Goal: Find specific page/section: Find specific page/section

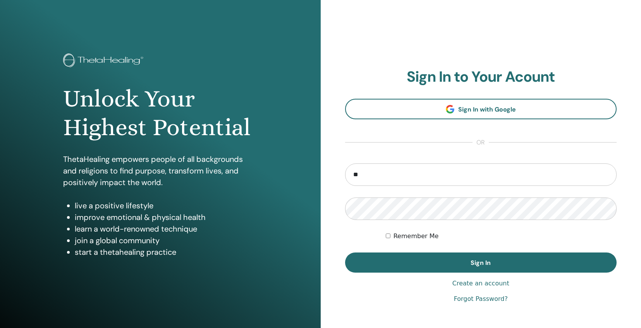
type input "*"
type input "**********"
click at [480, 262] on button "Sign In" at bounding box center [481, 262] width 272 height 20
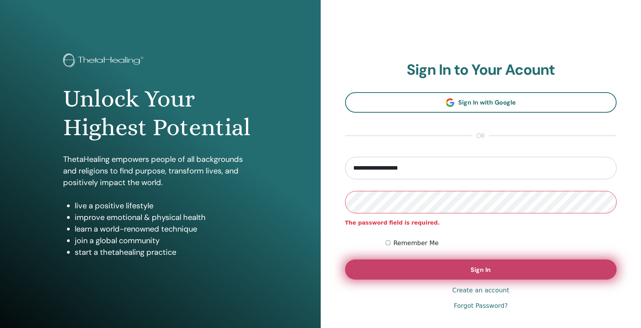
click at [403, 269] on button "Sign In" at bounding box center [481, 269] width 272 height 20
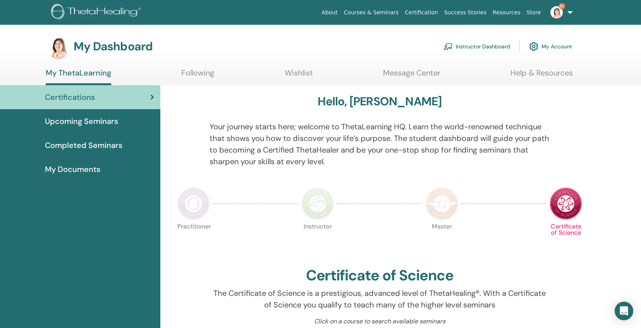
click at [122, 99] on div "Certifications" at bounding box center [80, 97] width 148 height 12
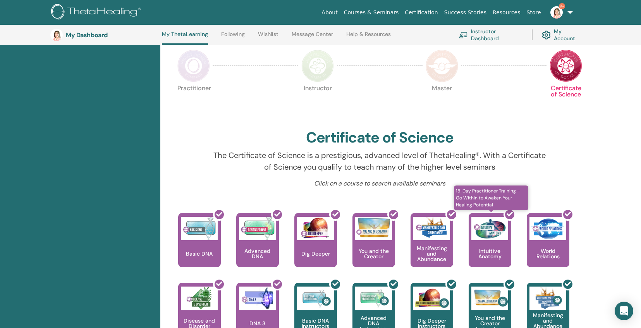
scroll to position [11, 0]
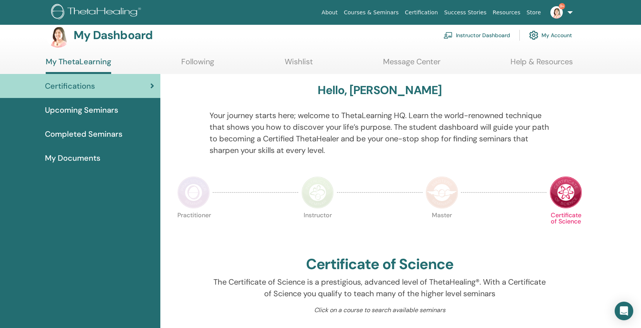
click at [81, 91] on span "Certifications" at bounding box center [70, 86] width 50 height 12
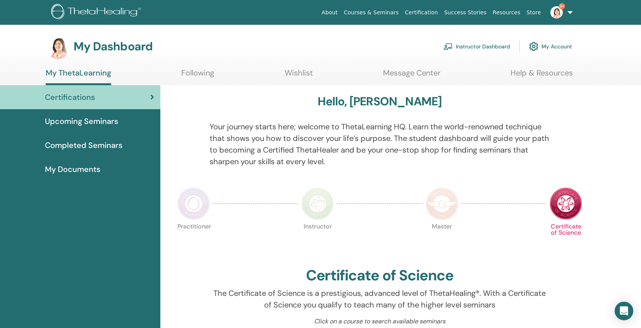
click at [103, 145] on span "Completed Seminars" at bounding box center [83, 145] width 77 height 12
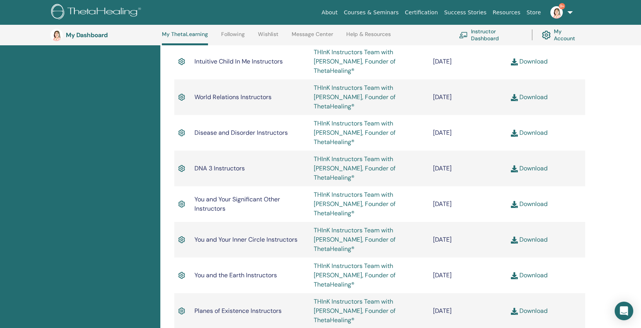
scroll to position [985, 0]
